Goal: Transaction & Acquisition: Purchase product/service

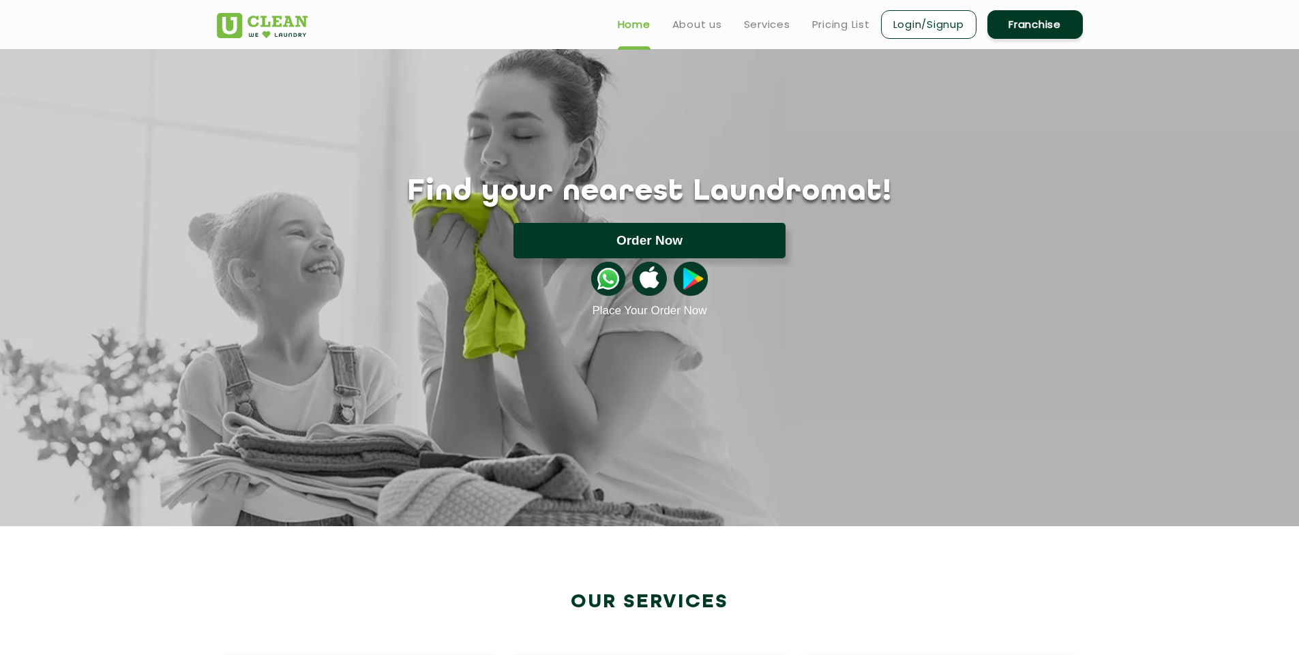
click at [602, 233] on button "Order Now" at bounding box center [649, 240] width 272 height 35
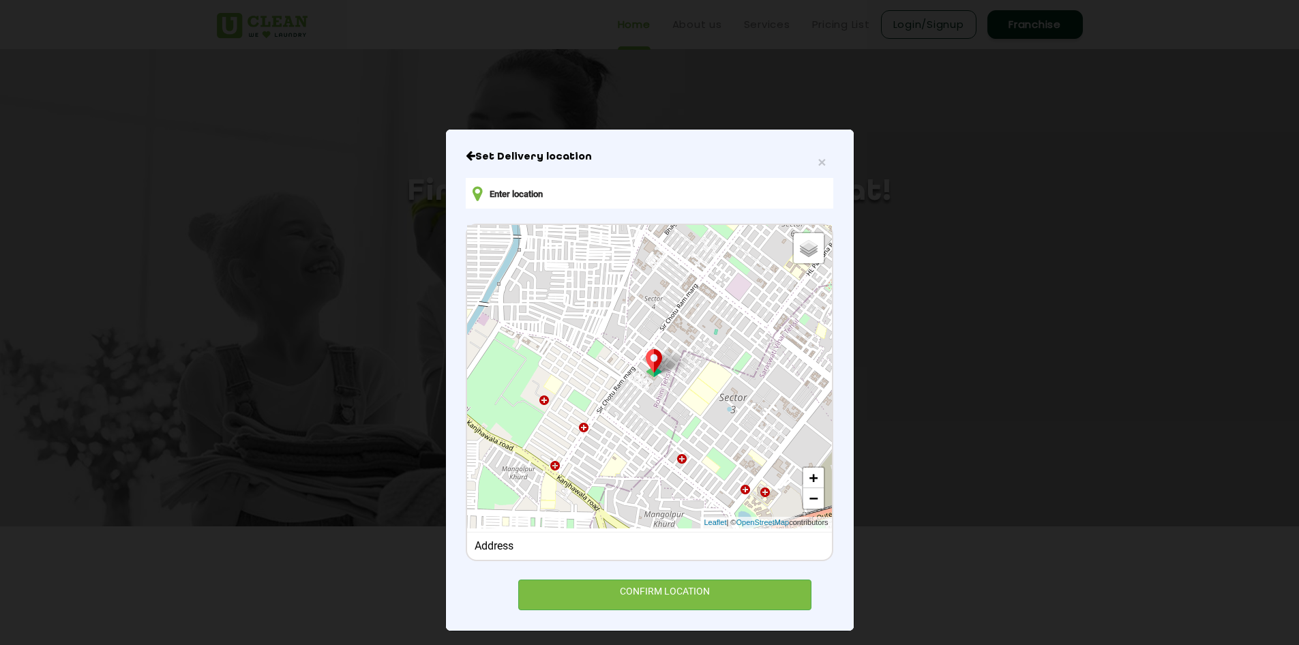
click at [637, 552] on div "Address" at bounding box center [649, 545] width 350 height 13
click at [507, 552] on div "Address" at bounding box center [649, 545] width 350 height 13
click at [547, 189] on input "text" at bounding box center [649, 193] width 367 height 31
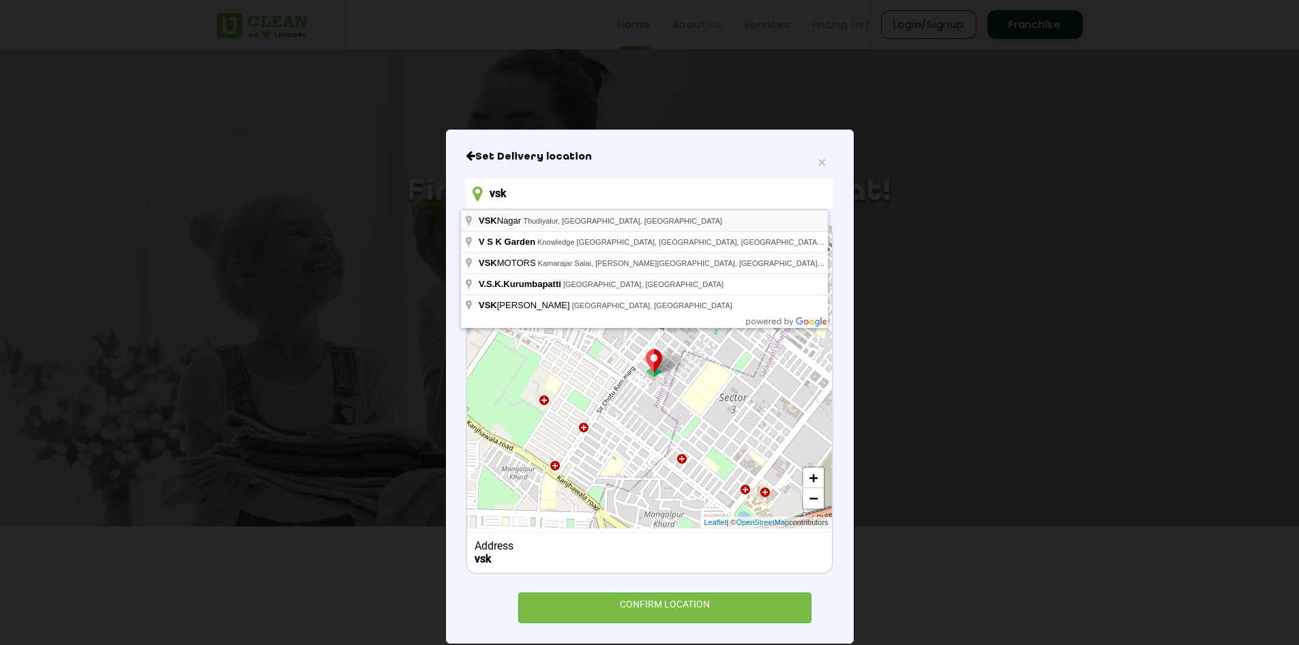
type input "vsk"
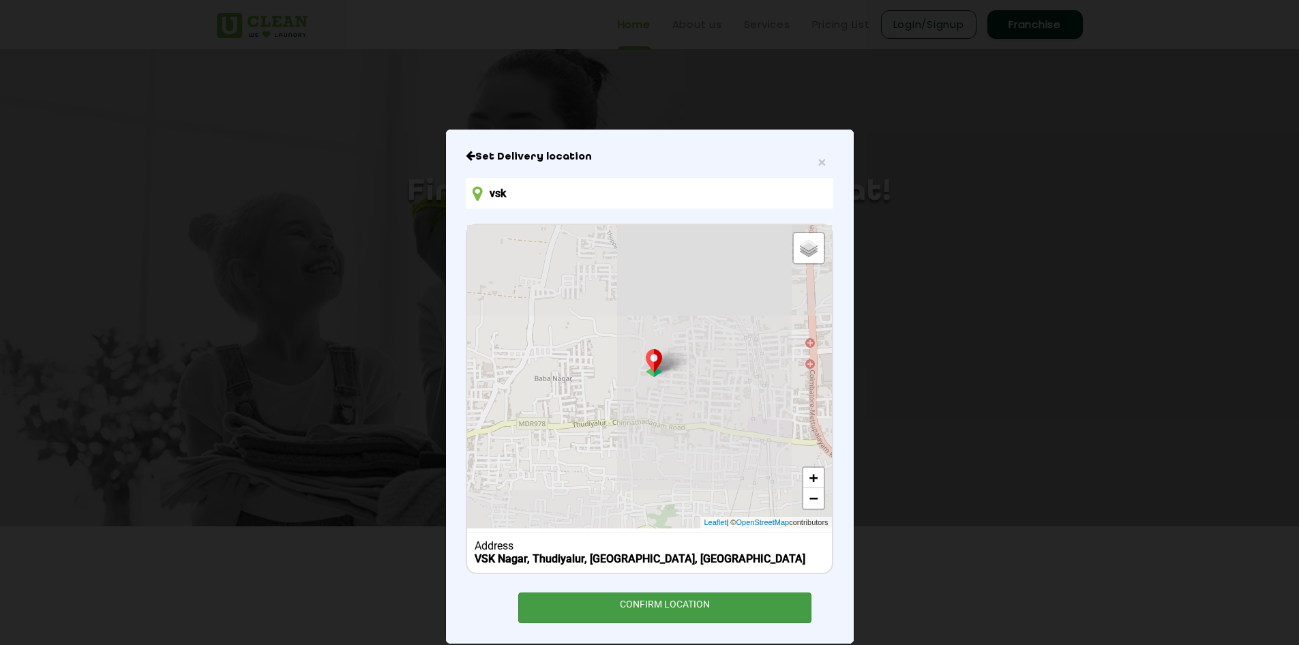
click at [668, 620] on div "CONFIRM LOCATION" at bounding box center [665, 607] width 294 height 31
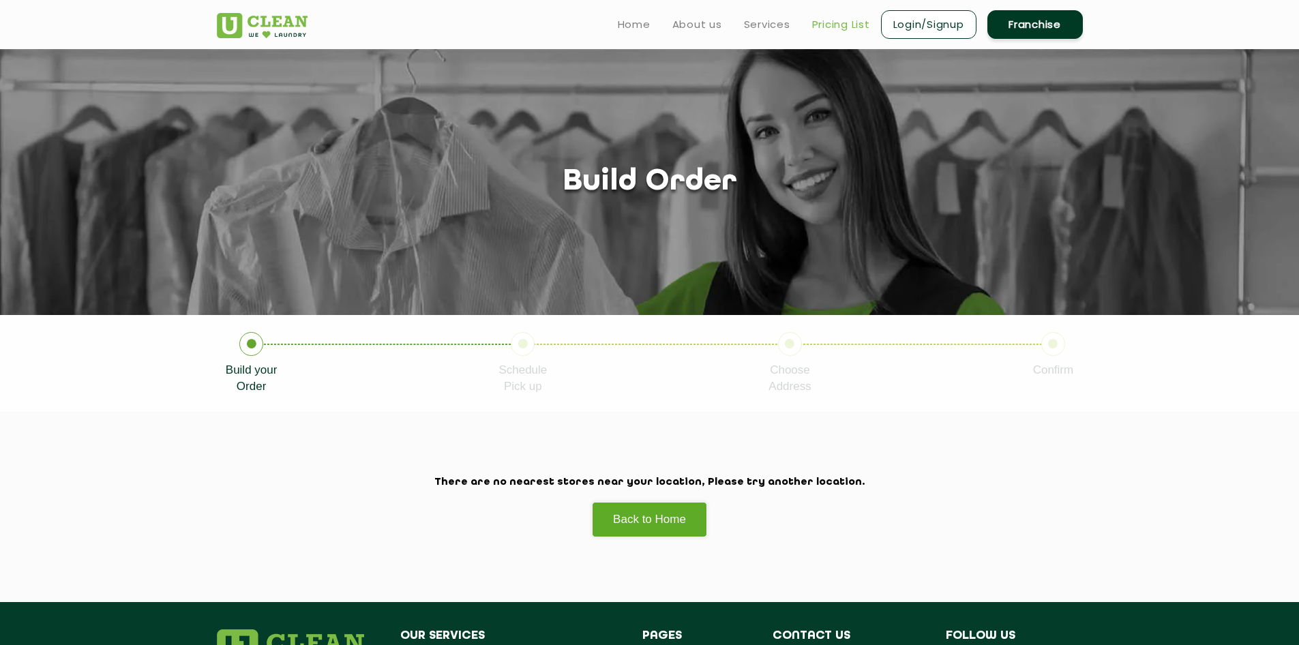
click at [836, 22] on link "Pricing List" at bounding box center [841, 24] width 58 height 16
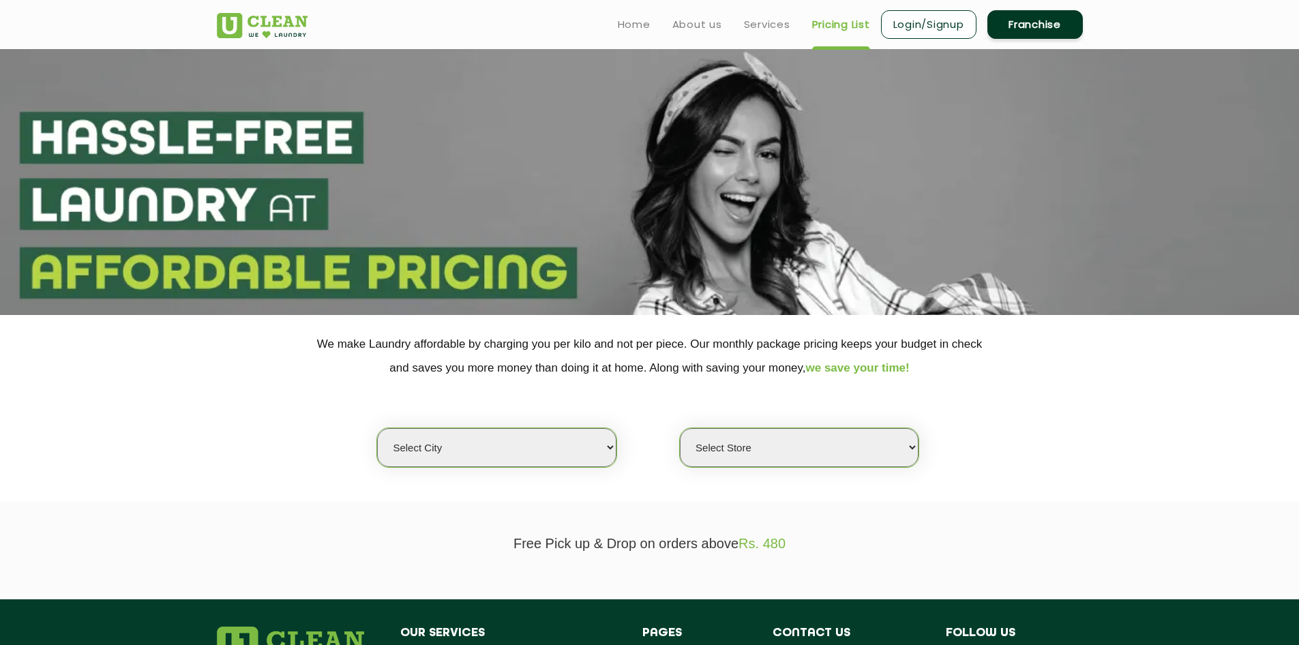
click at [523, 464] on select "Select city [GEOGRAPHIC_DATA] [GEOGRAPHIC_DATA] [GEOGRAPHIC_DATA] [GEOGRAPHIC_D…" at bounding box center [496, 447] width 239 height 39
click at [643, 20] on link "Home" at bounding box center [634, 24] width 33 height 16
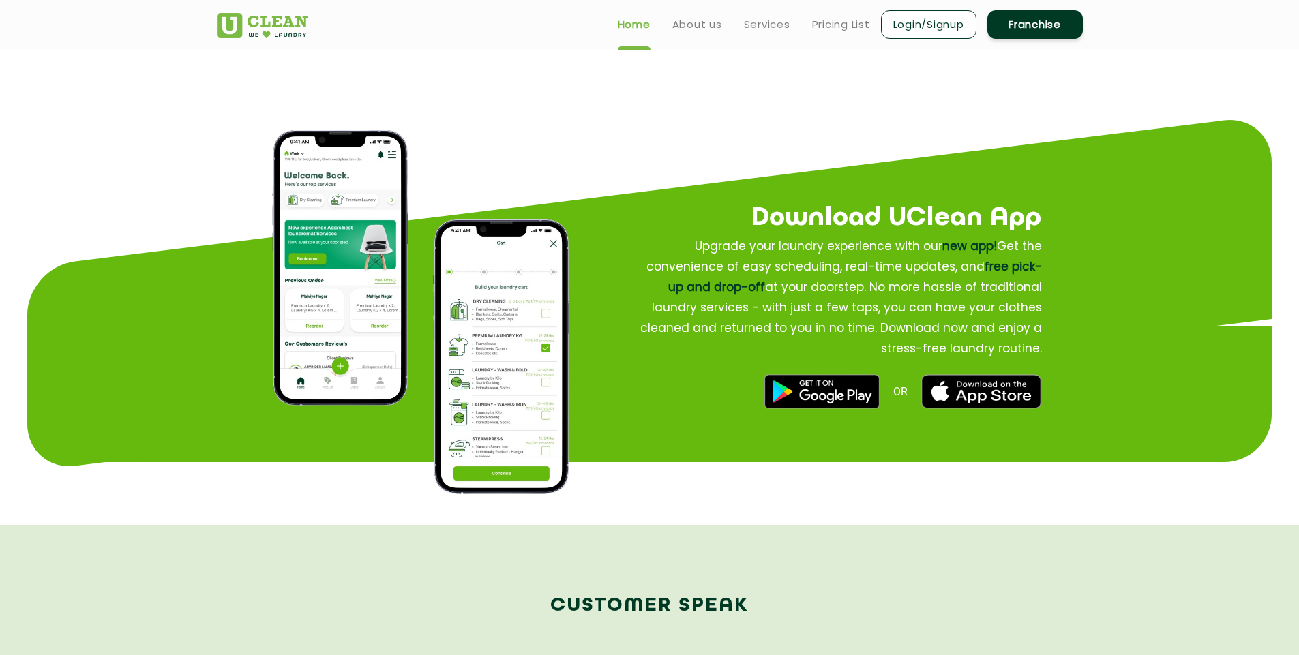
scroll to position [1613, 0]
